Goal: Task Accomplishment & Management: Use online tool/utility

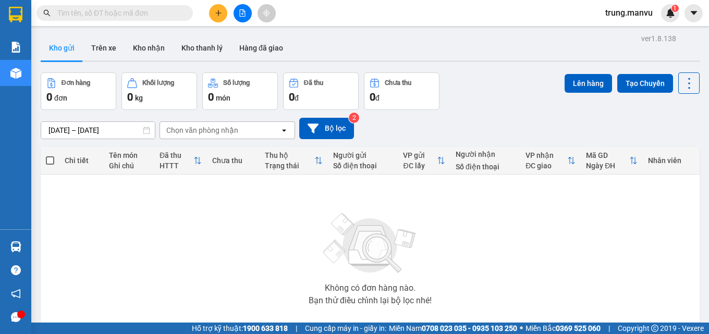
click at [122, 13] on input "text" at bounding box center [118, 12] width 123 height 11
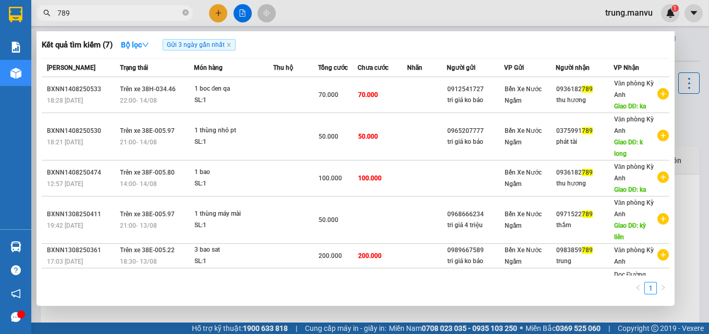
type input "789"
click at [245, 14] on div at bounding box center [354, 167] width 709 height 334
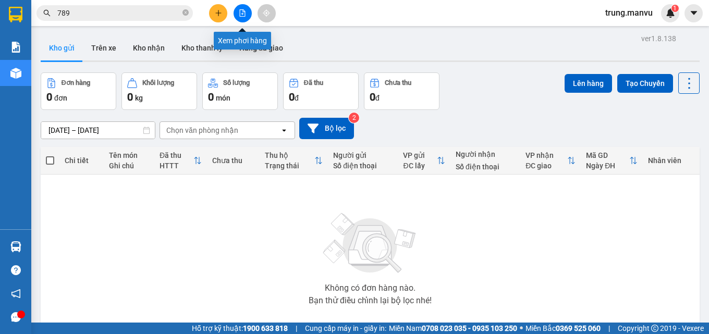
click at [244, 13] on icon "file-add" at bounding box center [242, 12] width 7 height 7
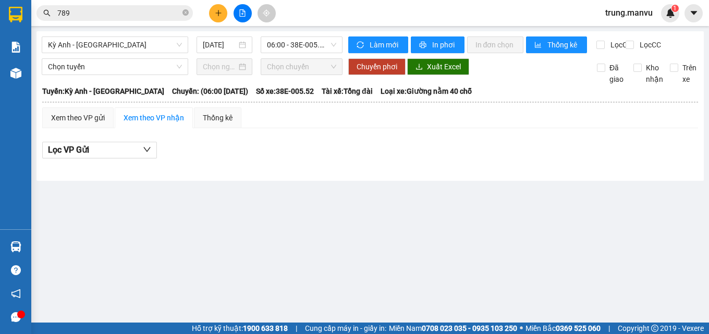
drag, startPoint x: 211, startPoint y: 46, endPoint x: 215, endPoint y: 54, distance: 8.9
click at [212, 47] on input "15/08/2025" at bounding box center [220, 44] width 34 height 11
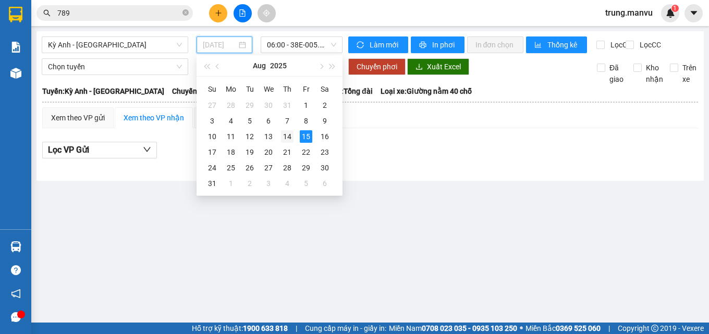
click at [286, 132] on div "14" at bounding box center [287, 136] width 13 height 13
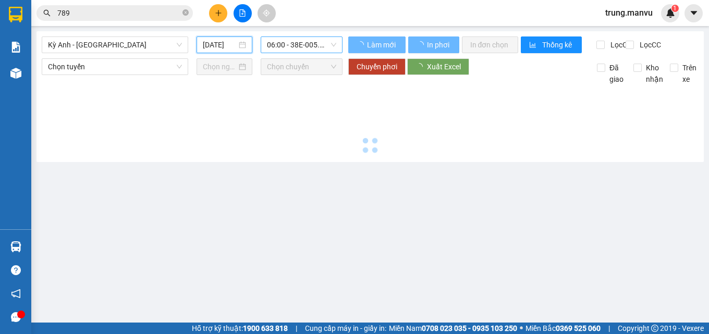
type input "14/08/2025"
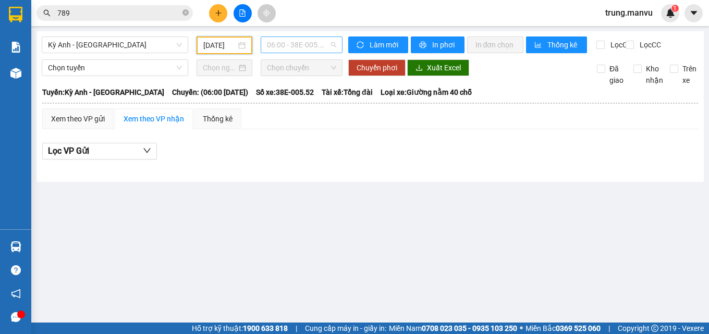
click at [309, 47] on span "06:00 - 38E-005.52" at bounding box center [301, 45] width 69 height 16
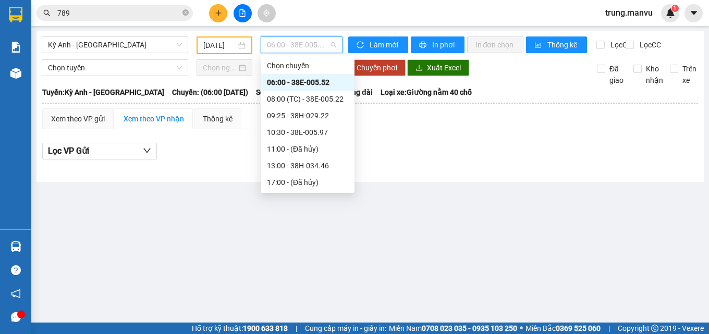
click at [324, 78] on div "06:00 - 38E-005.52" at bounding box center [307, 82] width 81 height 11
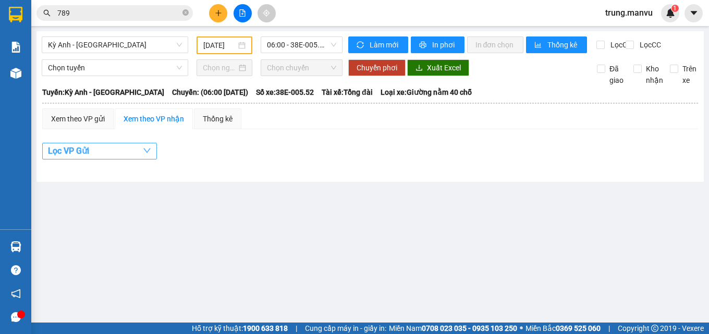
click at [122, 157] on button "Lọc VP Gửi" at bounding box center [99, 151] width 115 height 17
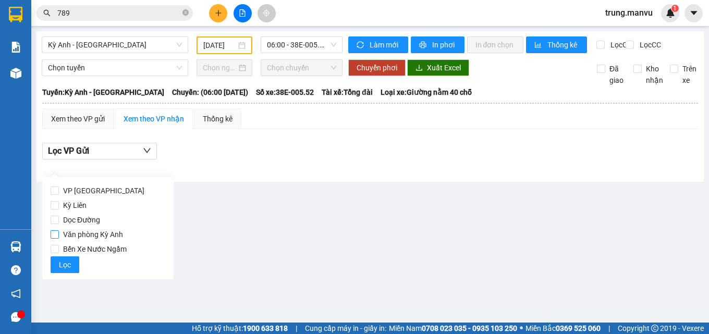
click at [59, 235] on span "Văn phòng Kỳ Anh" at bounding box center [93, 234] width 68 height 15
click at [59, 235] on input "Văn phòng Kỳ Anh" at bounding box center [55, 234] width 8 height 8
checkbox input "true"
click at [110, 8] on input "789" at bounding box center [118, 12] width 123 height 11
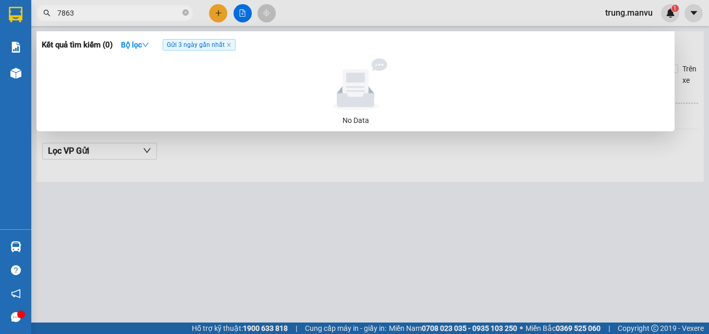
click at [59, 11] on input "7863" at bounding box center [118, 12] width 123 height 11
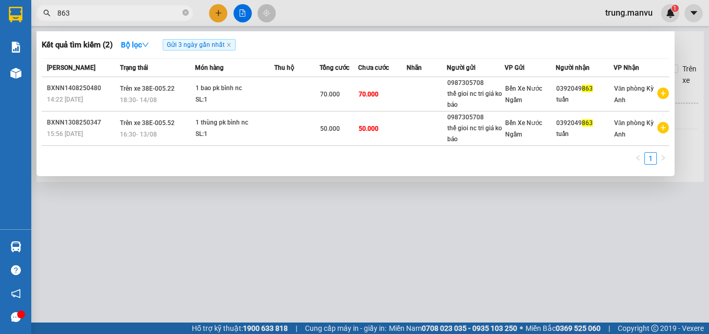
click at [108, 10] on input "863" at bounding box center [118, 12] width 123 height 11
type input "8"
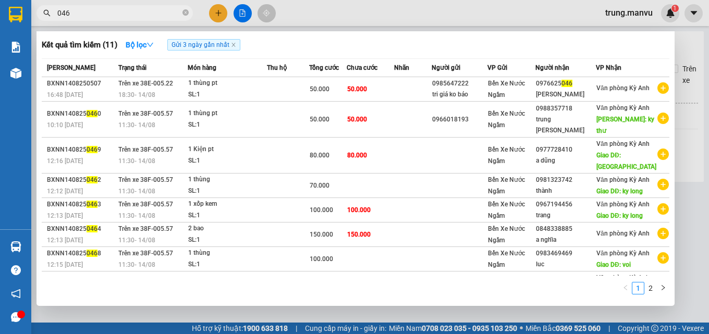
click at [79, 13] on input "046" at bounding box center [118, 12] width 123 height 11
type input "0"
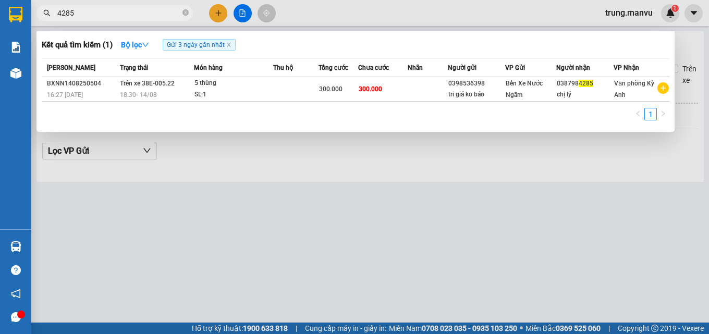
click at [119, 7] on span "4285" at bounding box center [115, 13] width 156 height 16
click at [83, 13] on input "4285" at bounding box center [118, 12] width 123 height 11
type input "4"
type input "1353"
